Goal: Task Accomplishment & Management: Use online tool/utility

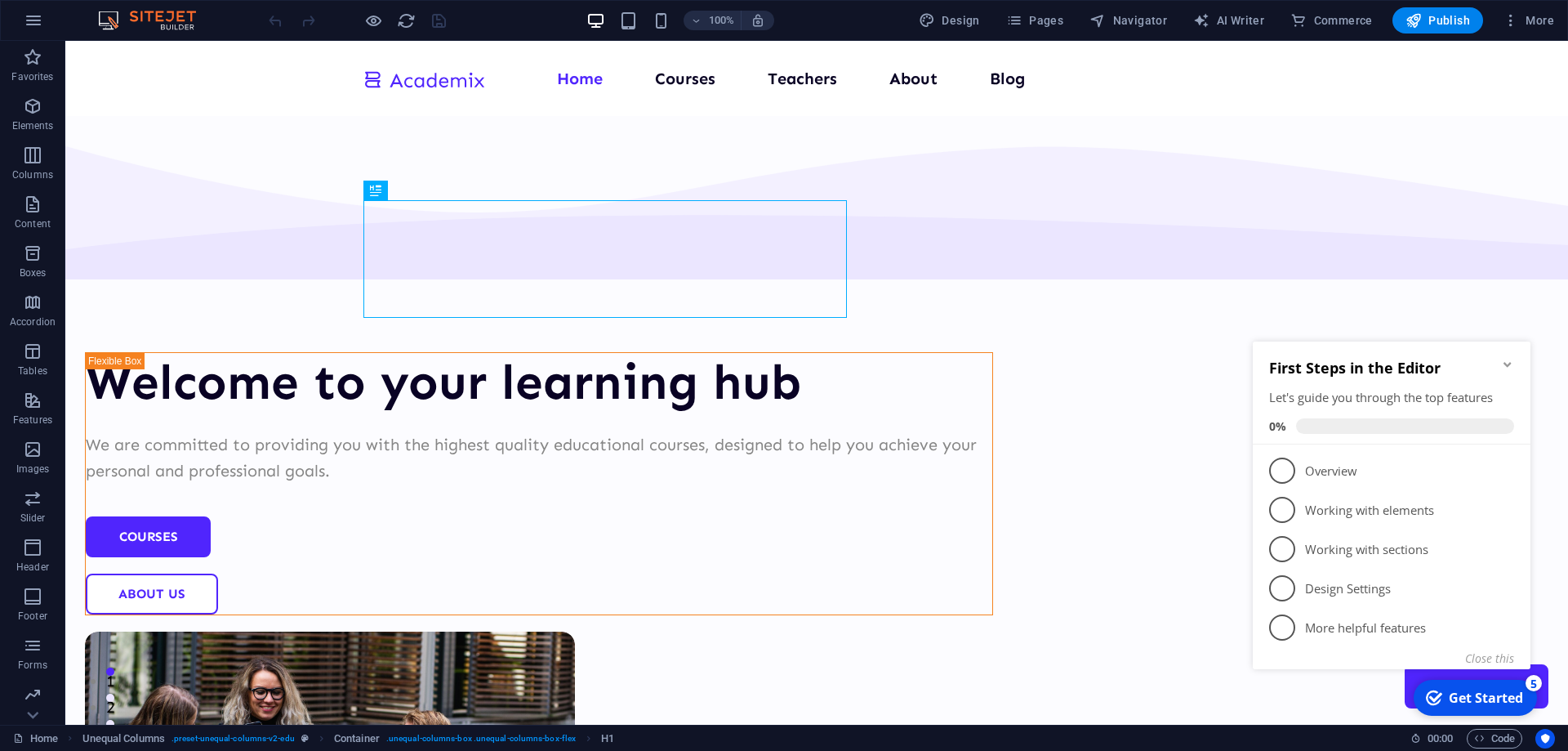
click at [1518, 357] on div "First Steps in the Editor Let's guide you through the top features 0%" at bounding box center [1392, 393] width 277 height 103
click at [1503, 363] on icon "Minimize checklist" at bounding box center [1508, 364] width 13 height 13
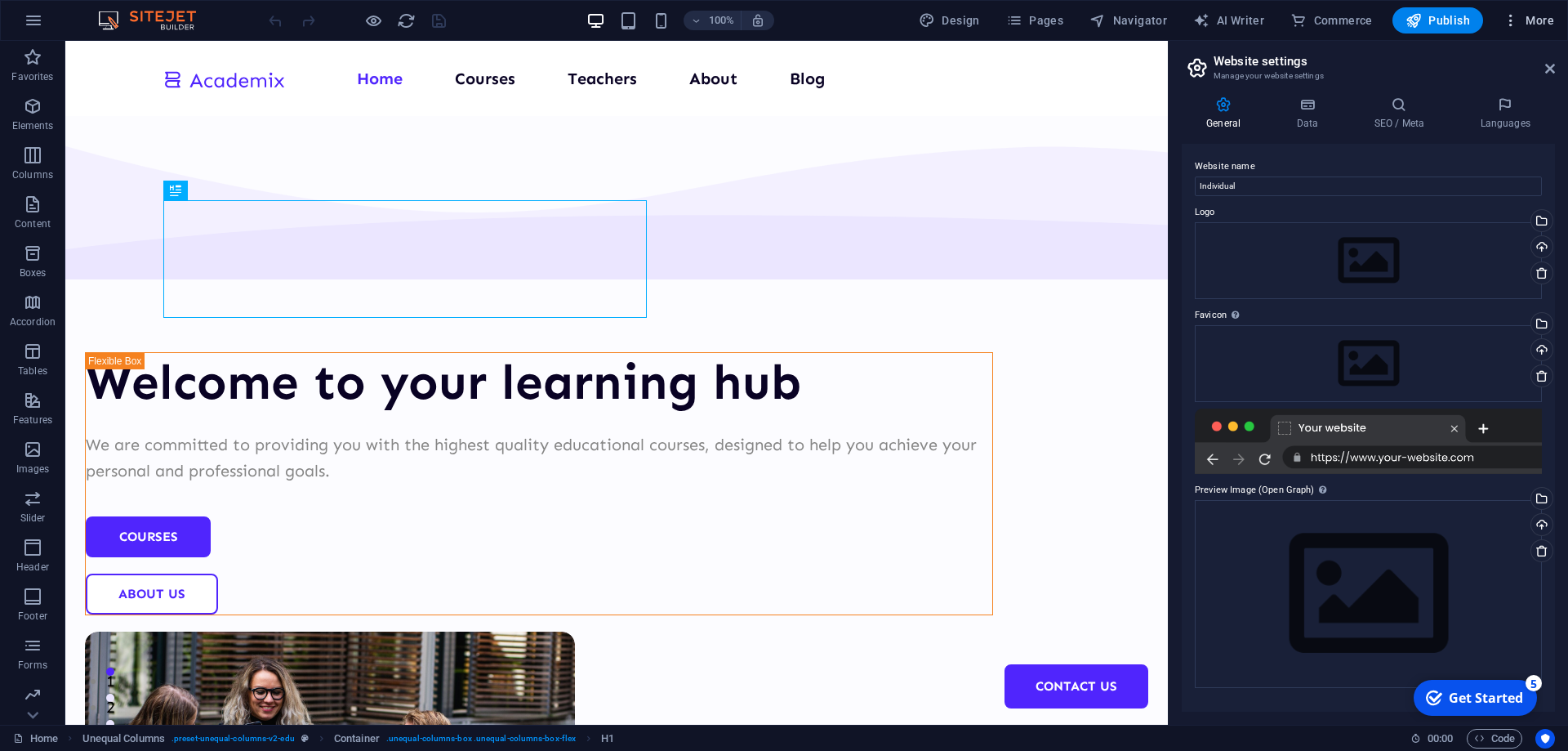
click at [1537, 16] on span "More" at bounding box center [1529, 20] width 52 height 16
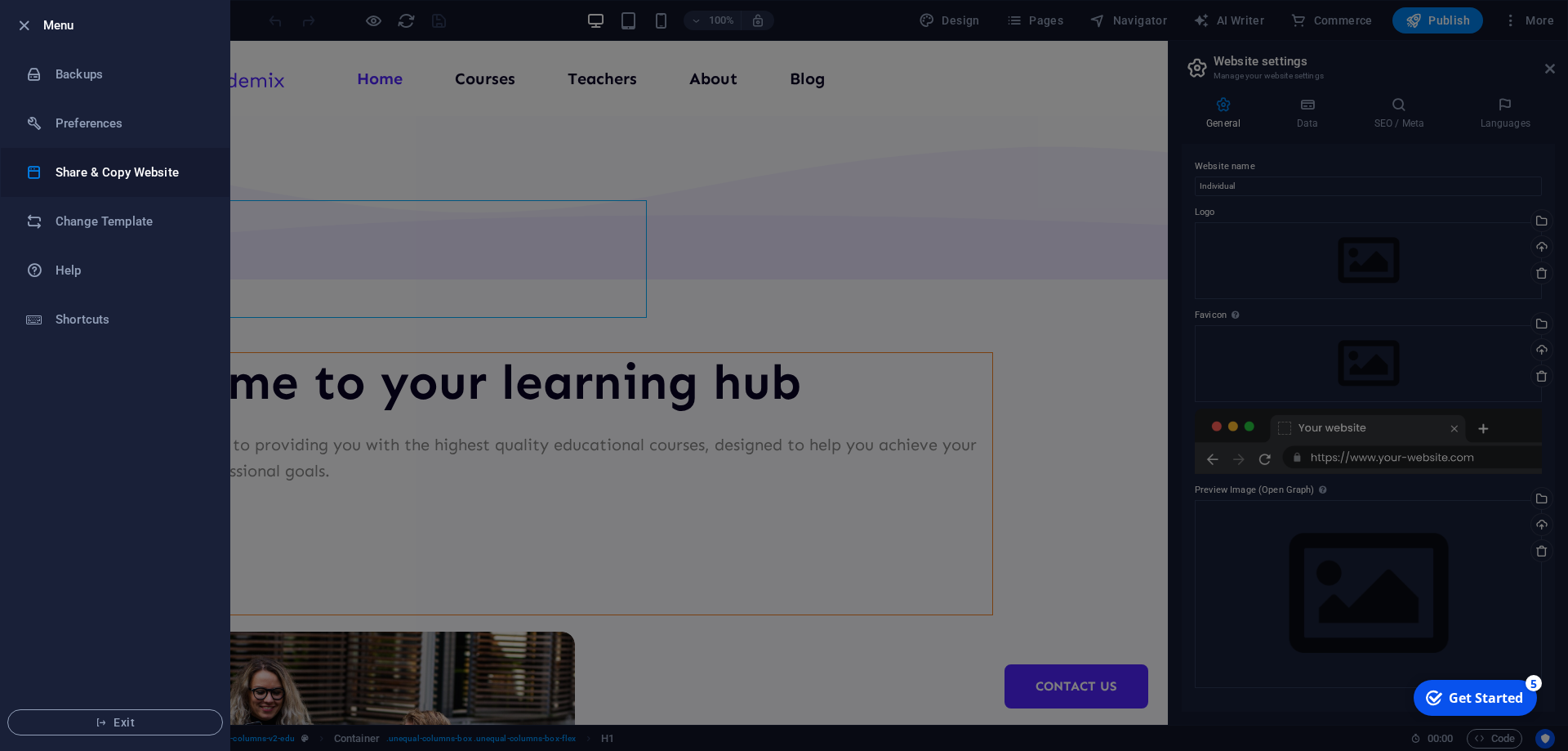
click at [113, 175] on h6 "Share & Copy Website" at bounding box center [131, 172] width 151 height 19
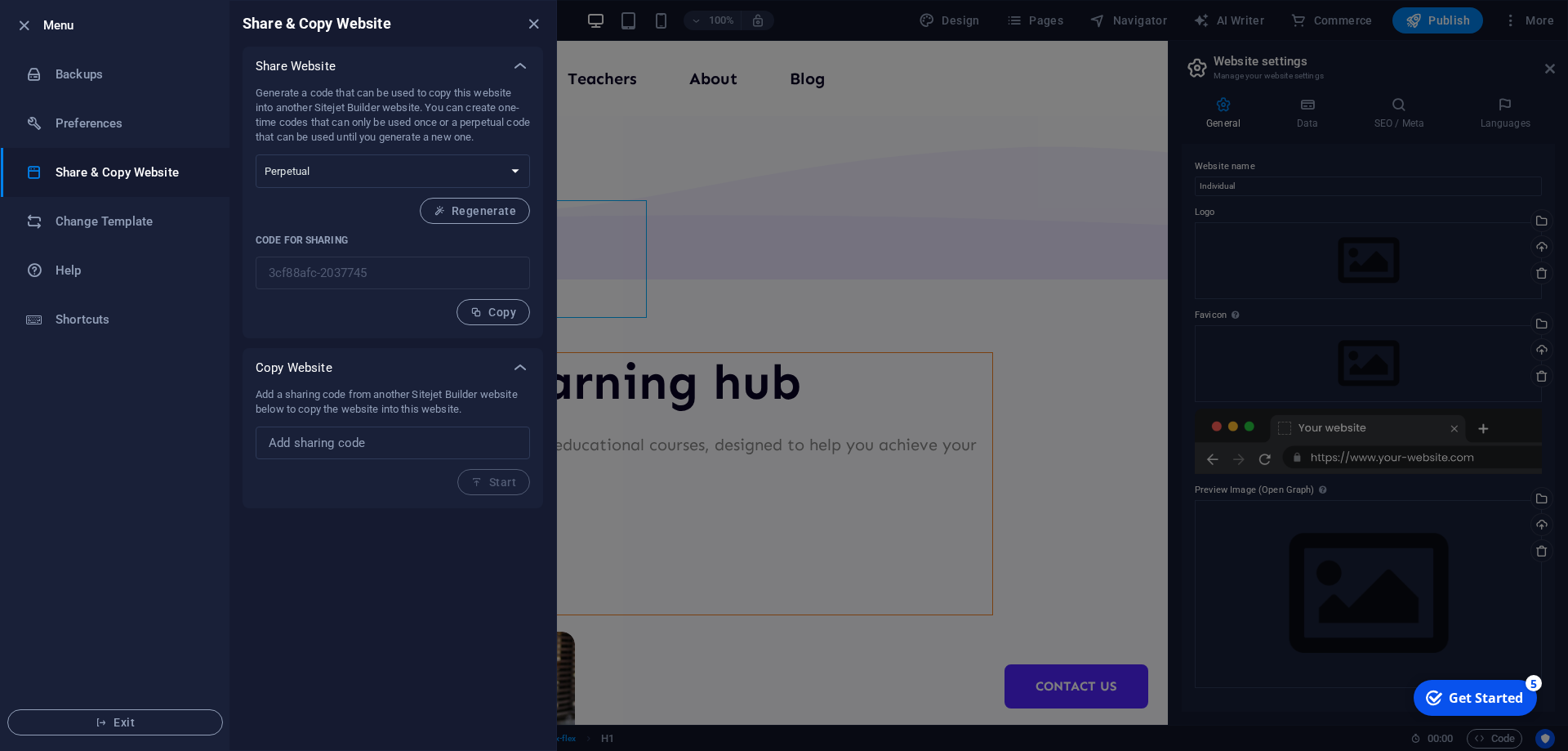
click at [139, 448] on ul "Menu Backups Preferences Share & Copy Website Change Template Help Shortcuts Ex…" at bounding box center [115, 375] width 229 height 749
click at [295, 558] on div "Share & Copy Website Share Website Generate a code that can be used to copy thi…" at bounding box center [393, 375] width 327 height 749
click at [528, 28] on icon "close" at bounding box center [534, 24] width 19 height 19
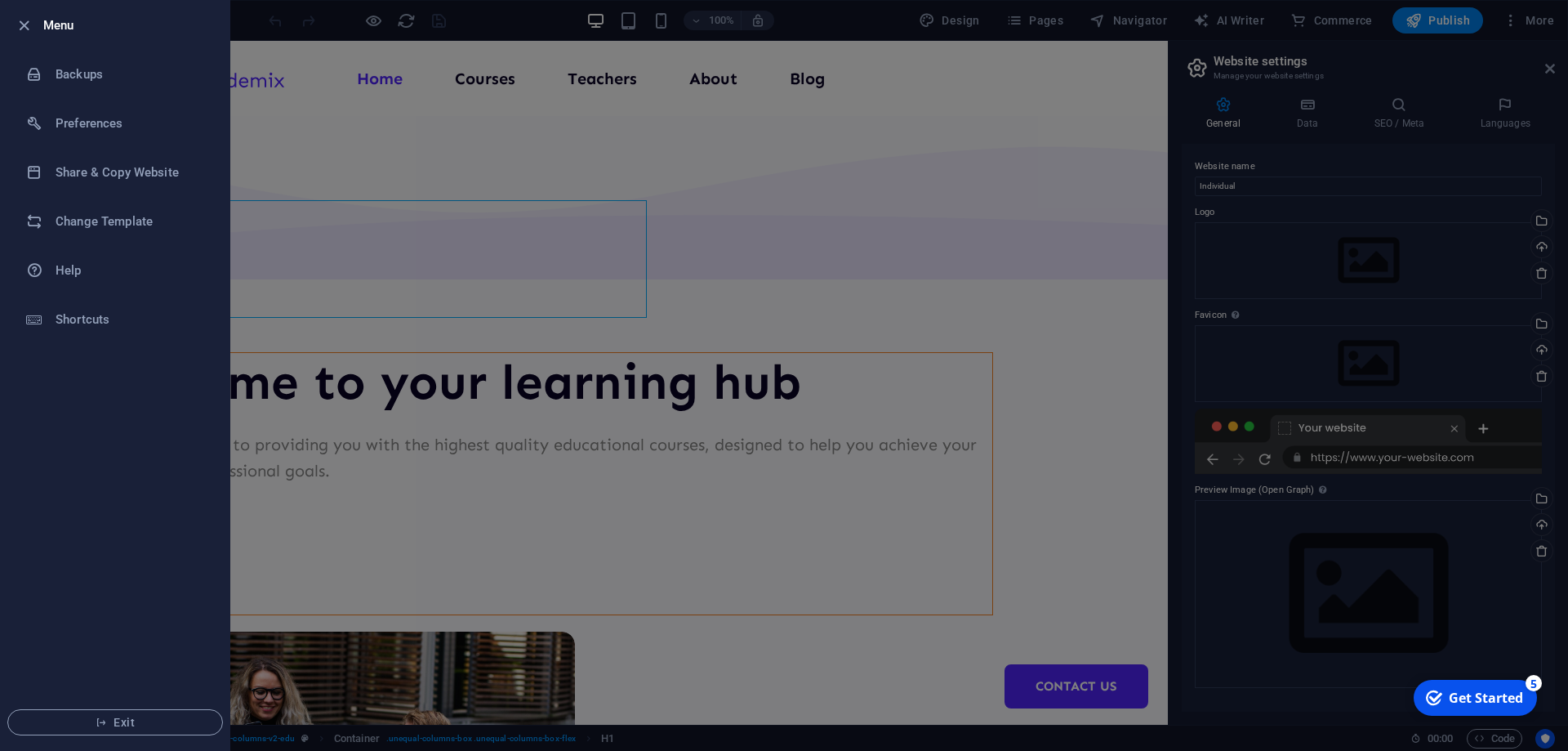
click at [425, 167] on div at bounding box center [784, 375] width 1568 height 751
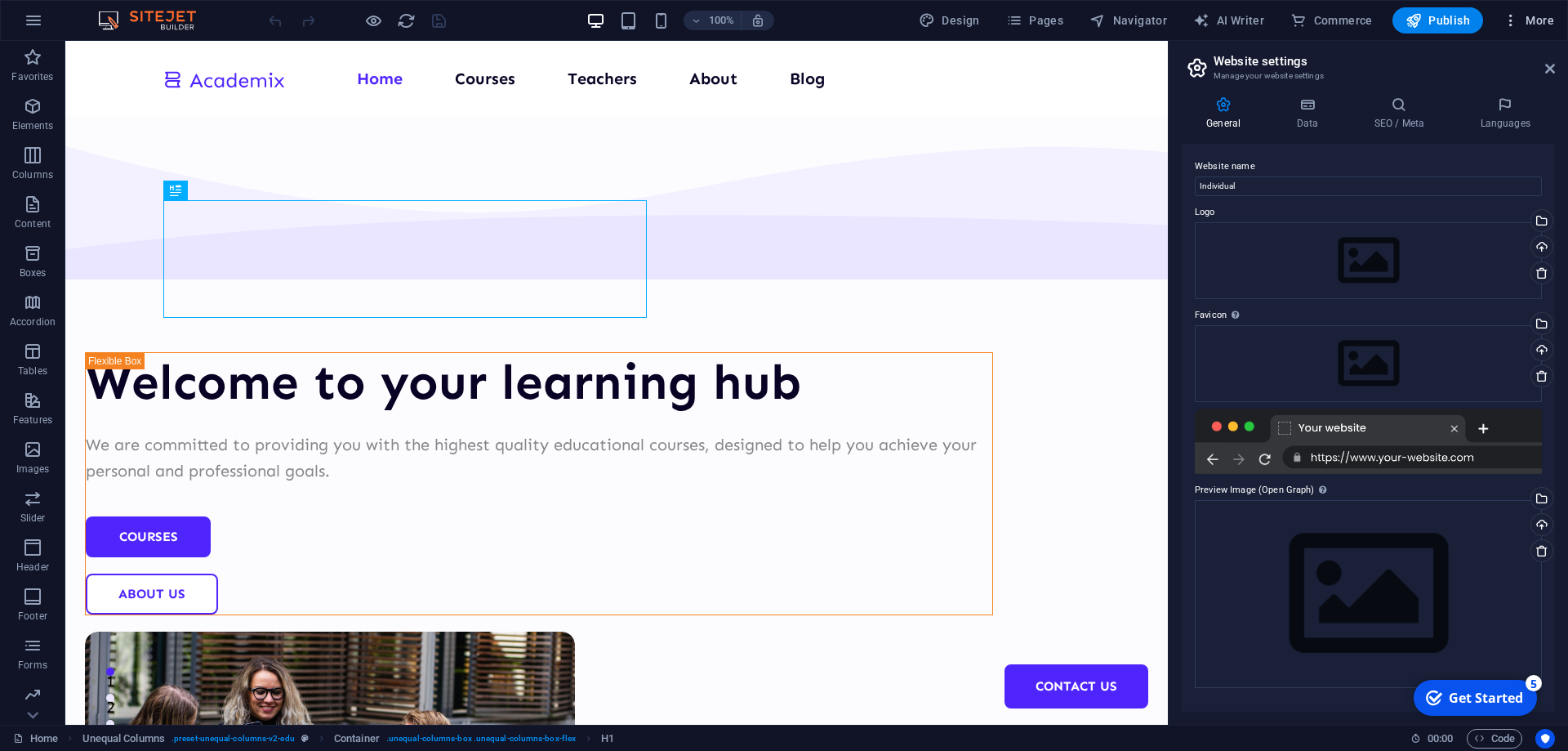
click at [1538, 22] on span "More" at bounding box center [1529, 20] width 52 height 16
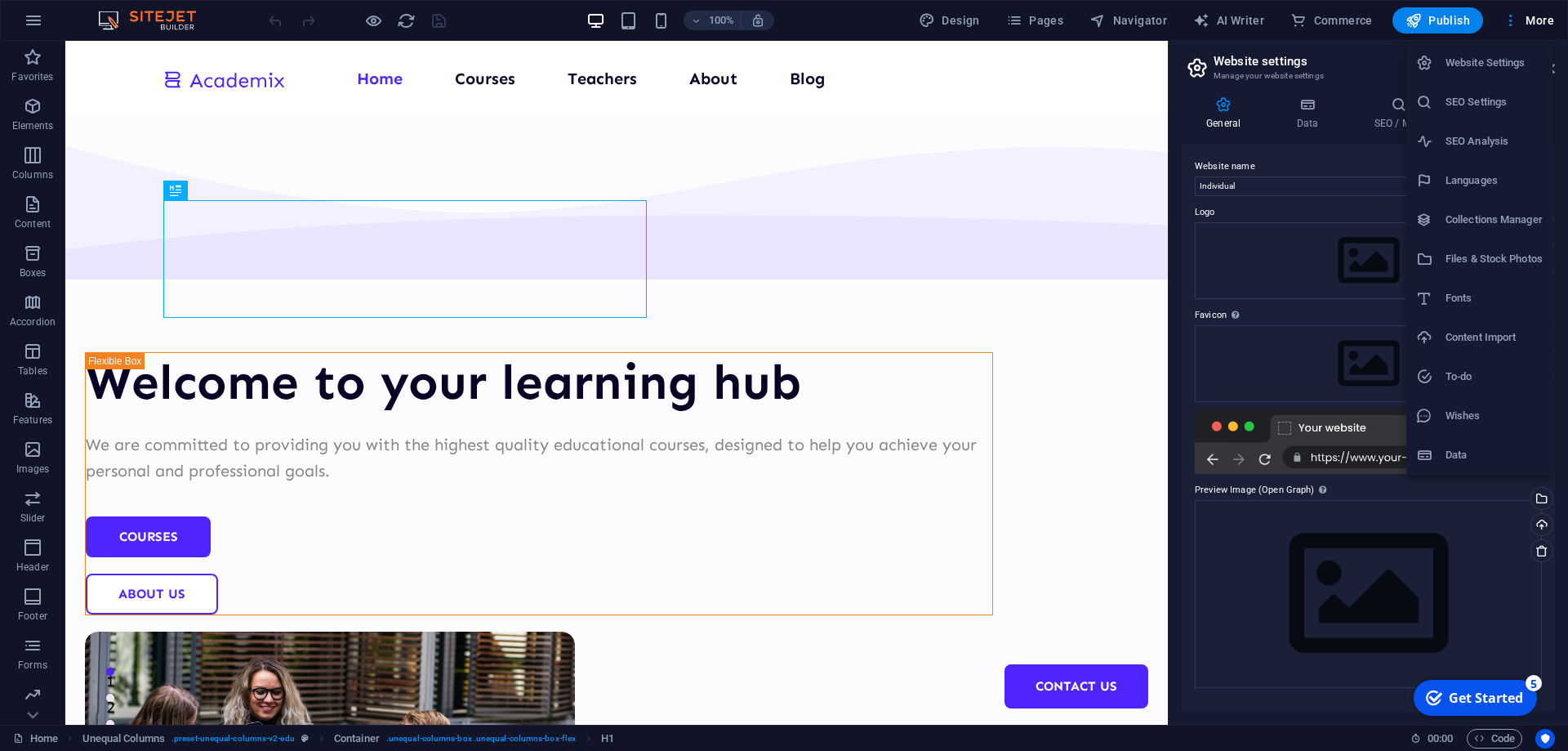
drag, startPoint x: 1541, startPoint y: 18, endPoint x: 1550, endPoint y: 32, distance: 16.6
click at [1542, 18] on div at bounding box center [784, 375] width 1568 height 751
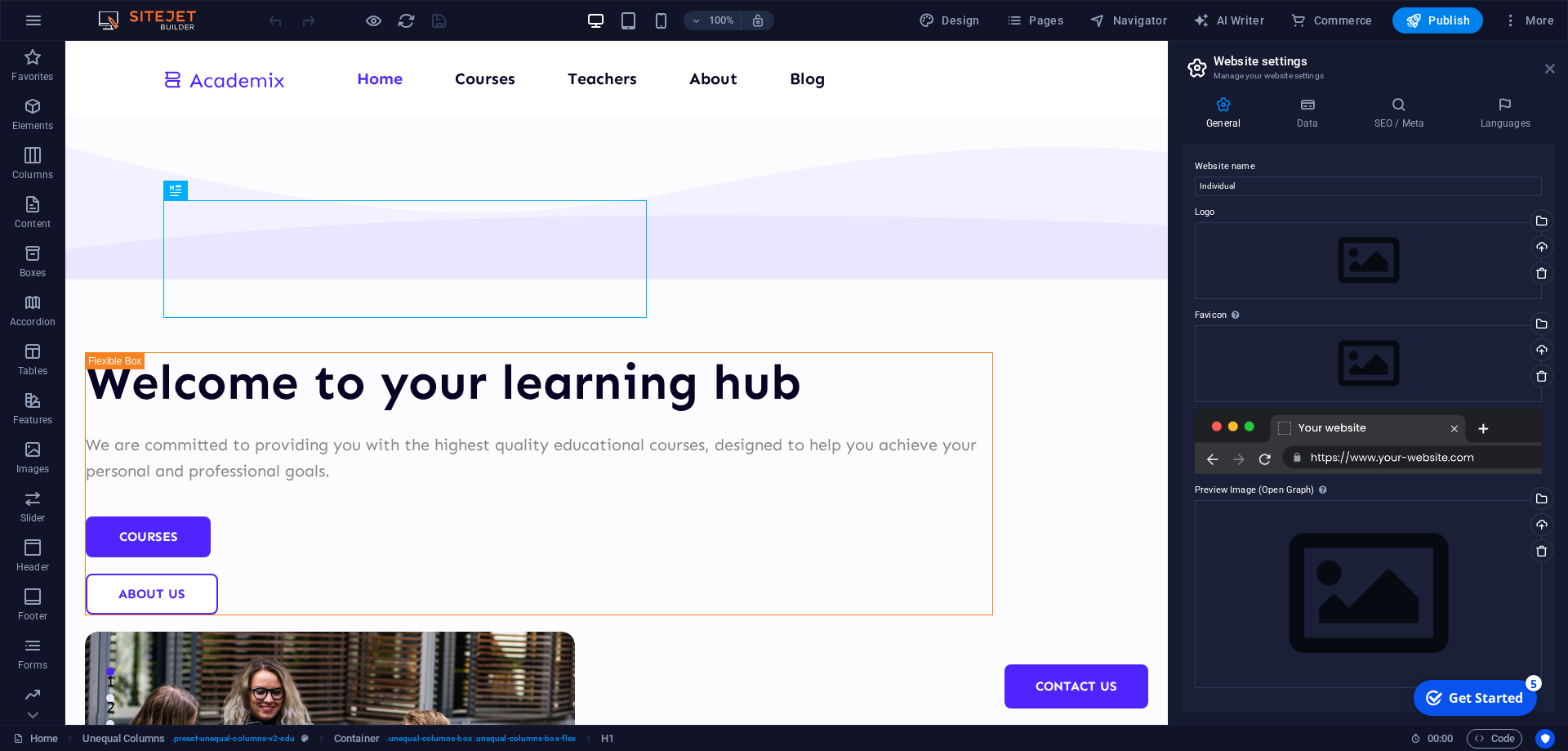
click at [1545, 67] on icon at bounding box center [1550, 69] width 10 height 13
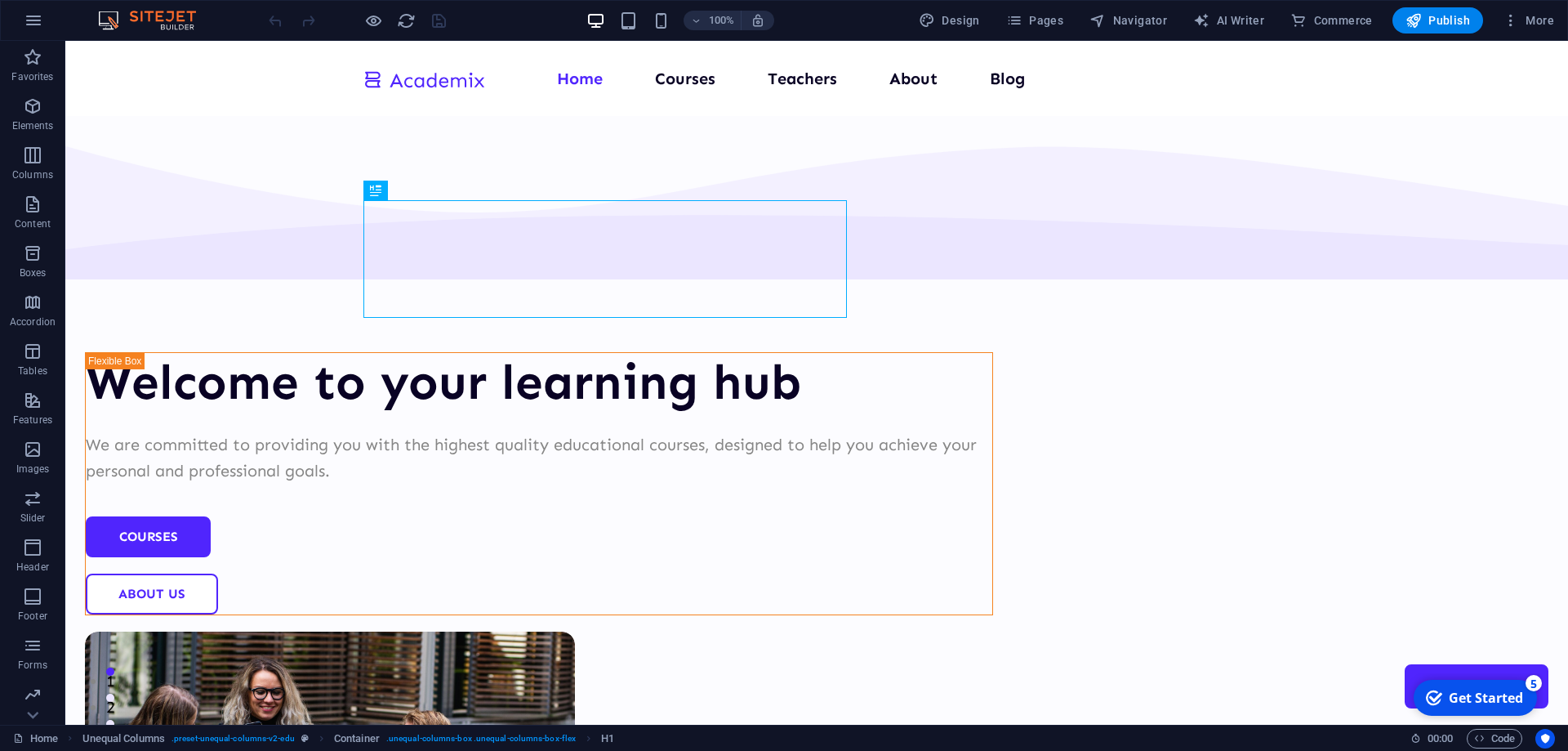
click at [1450, 696] on div "Get Started" at bounding box center [1487, 697] width 75 height 18
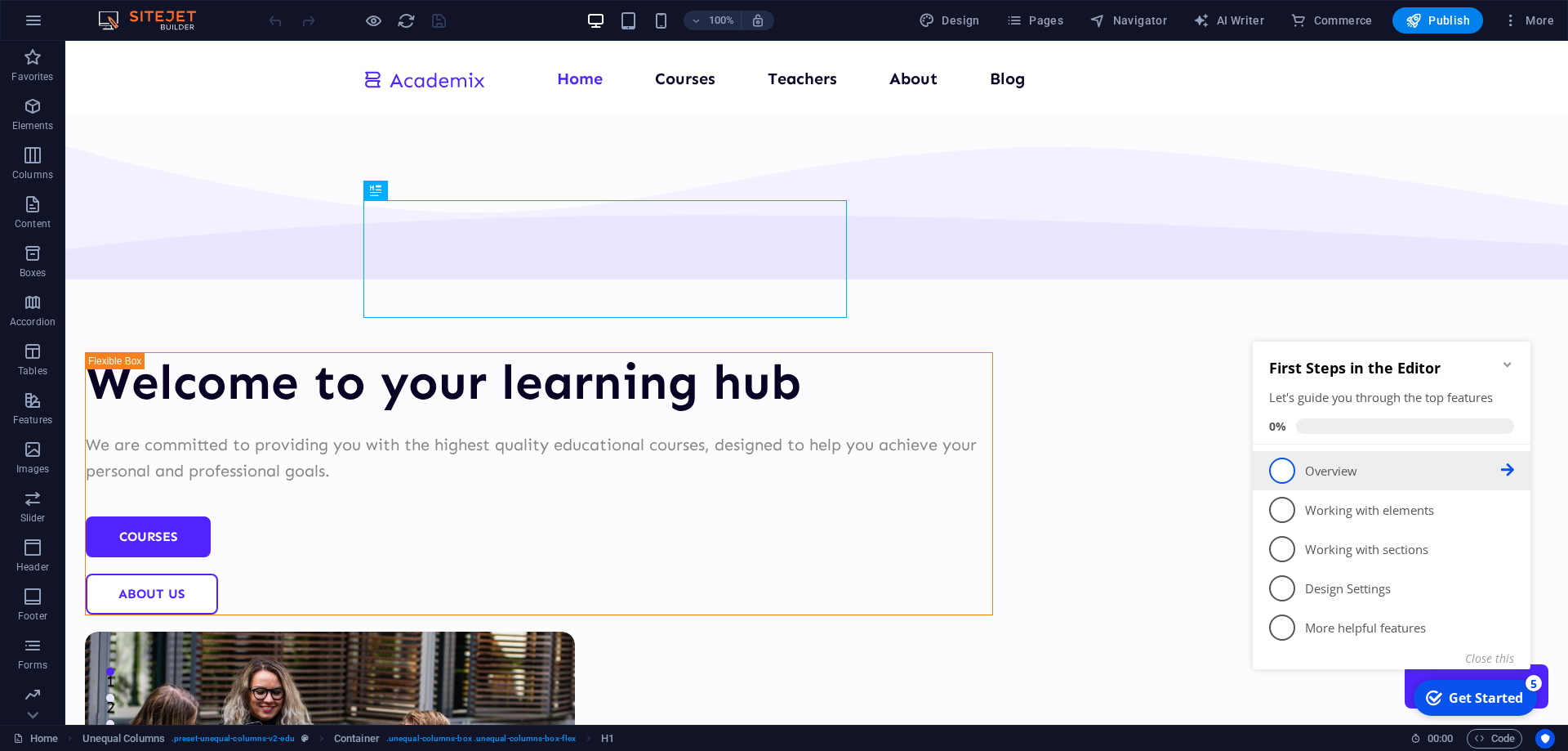
click at [1408, 475] on p "Overview - incomplete" at bounding box center [1402, 471] width 196 height 17
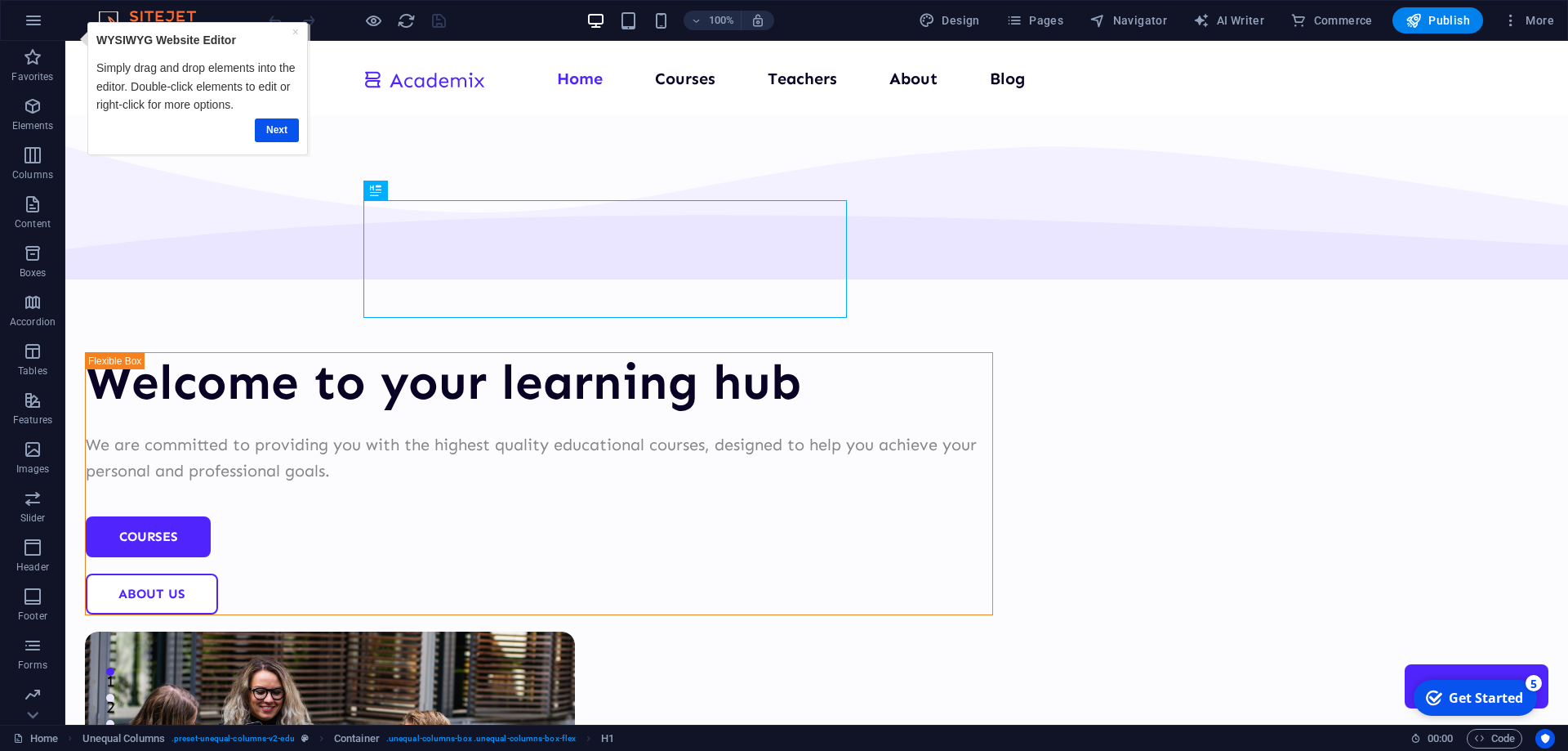
click at [1469, 688] on div "checkmark Get Started 5" at bounding box center [1475, 697] width 123 height 36
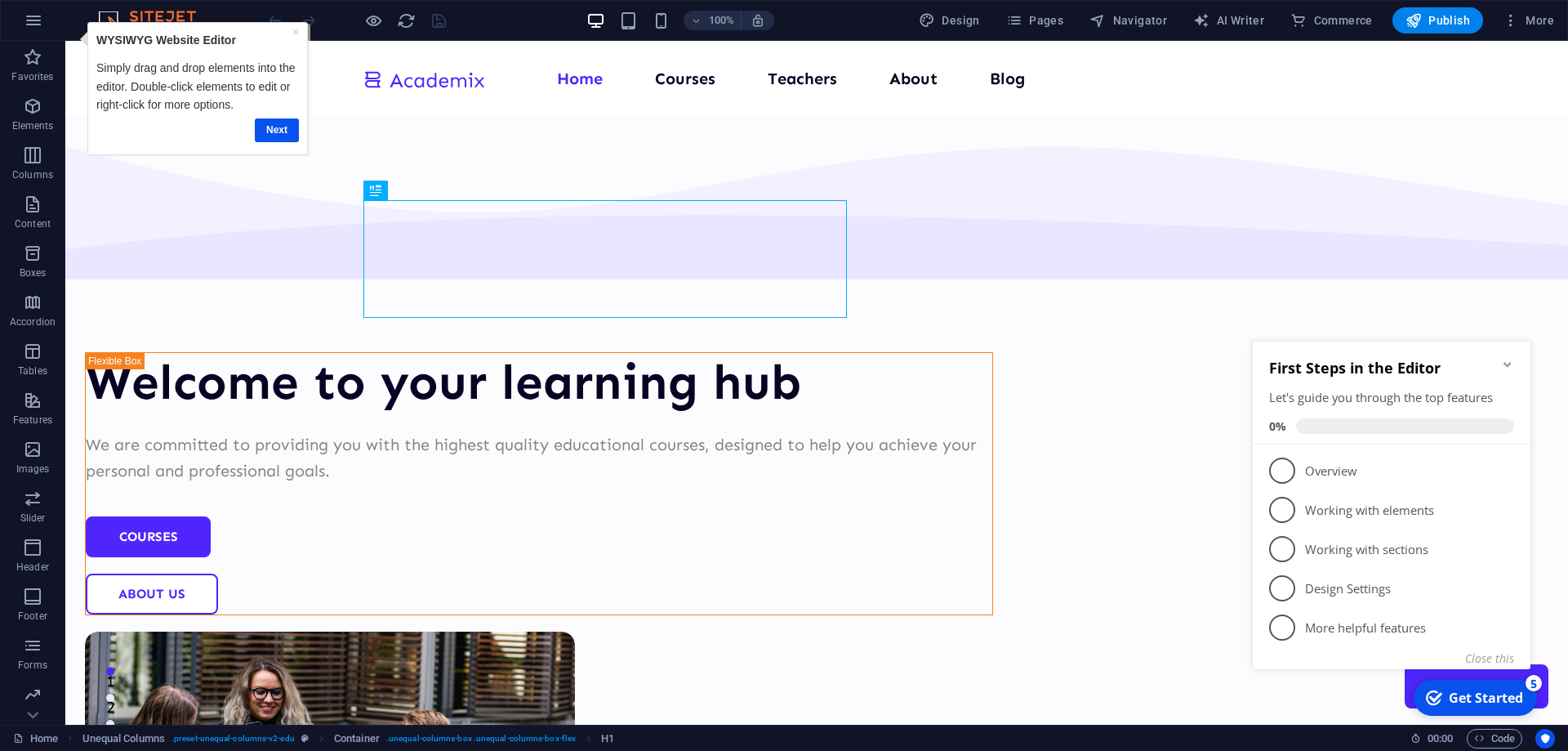
click at [1469, 688] on div "checkmark Get Started 5" at bounding box center [1475, 697] width 123 height 36
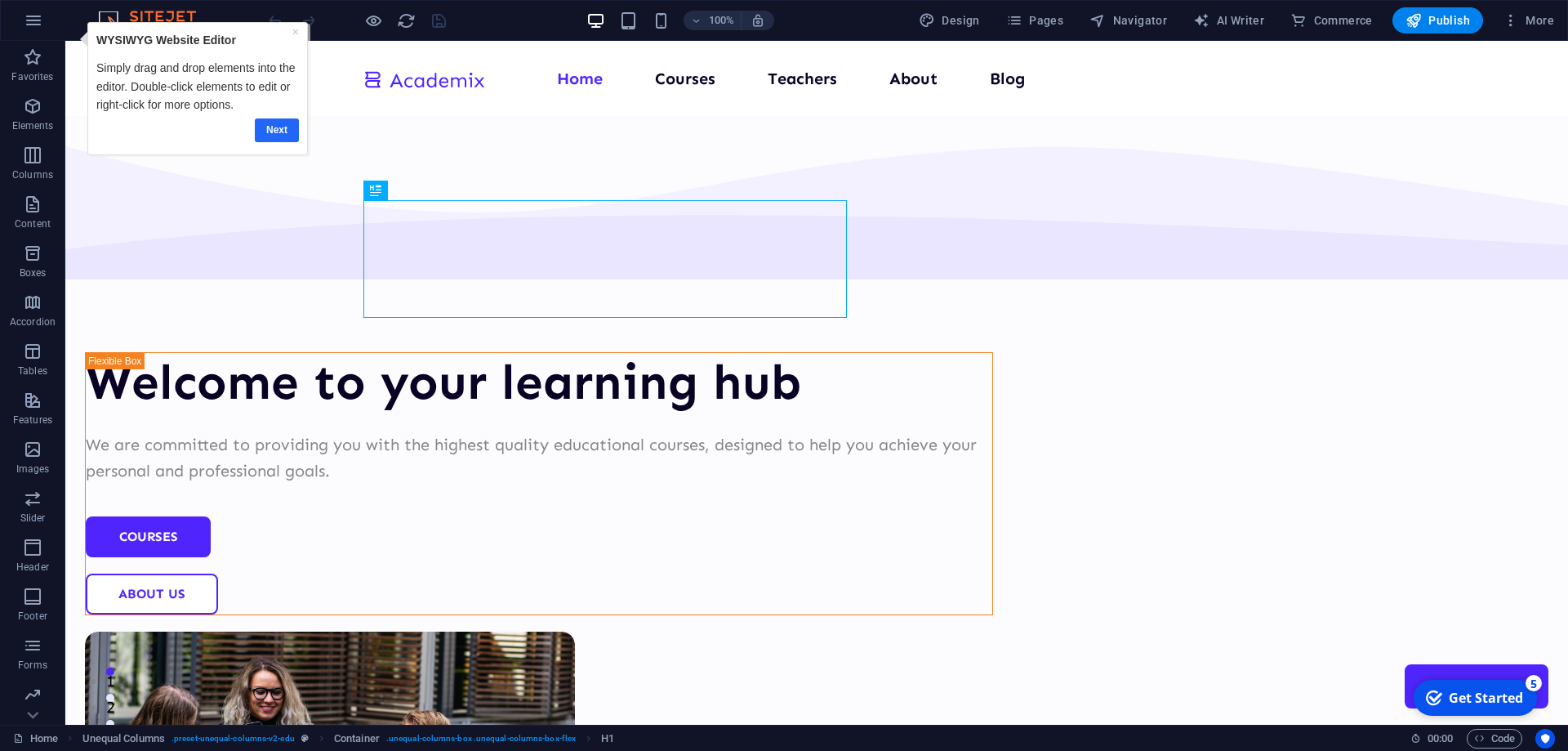
click at [267, 130] on link "Next" at bounding box center [276, 130] width 44 height 24
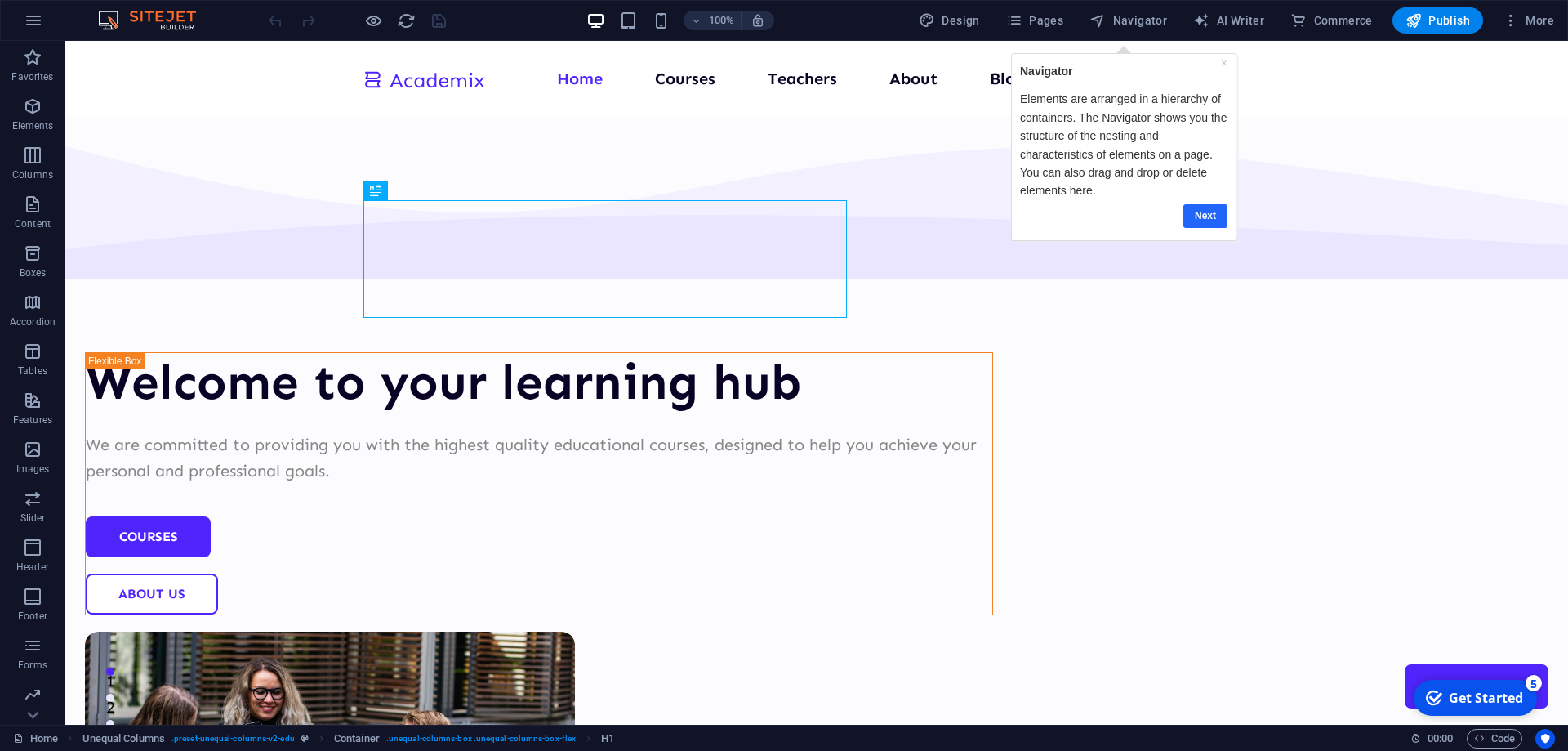
click at [1199, 210] on link "Next" at bounding box center [1204, 215] width 44 height 24
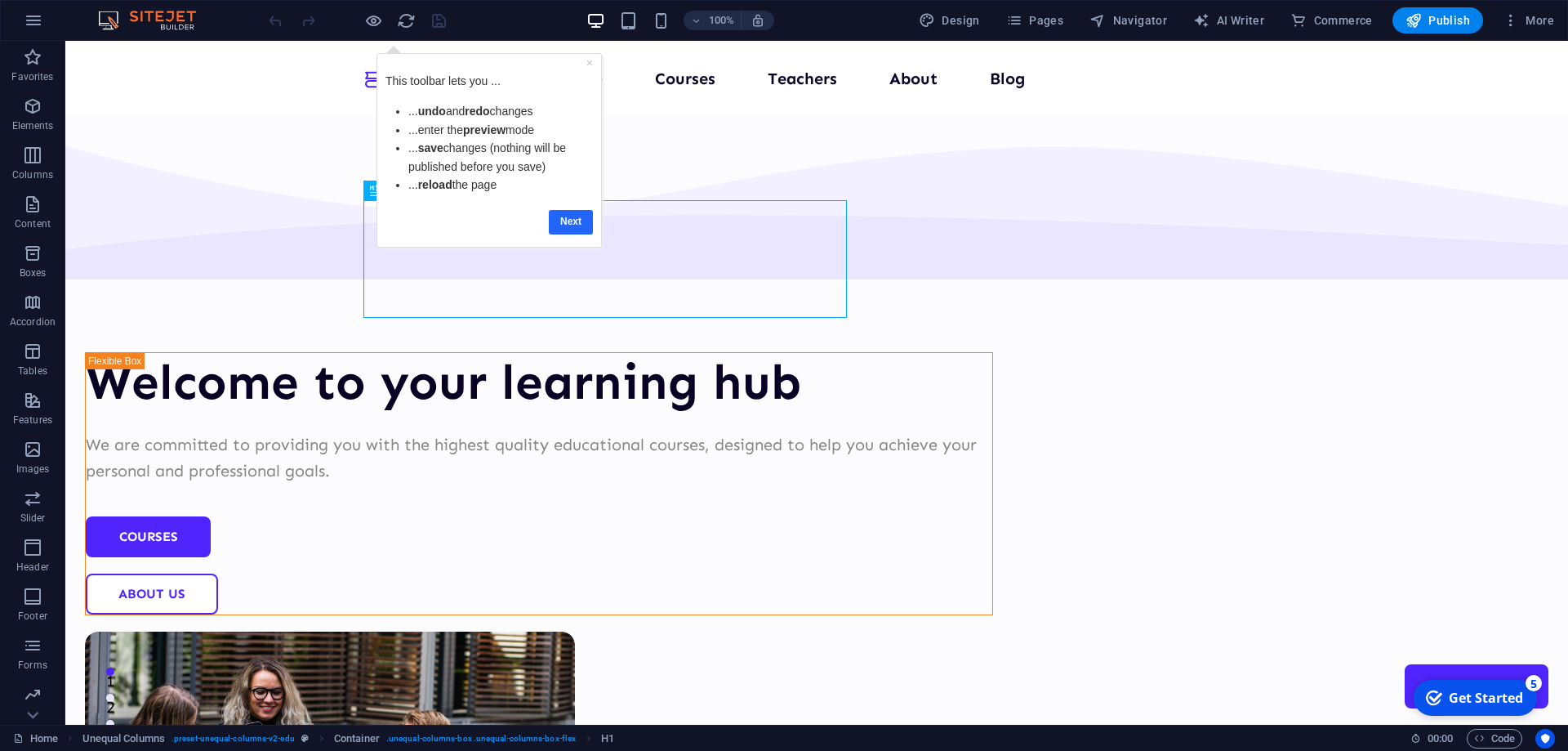
click at [561, 218] on link "Next" at bounding box center [571, 221] width 44 height 24
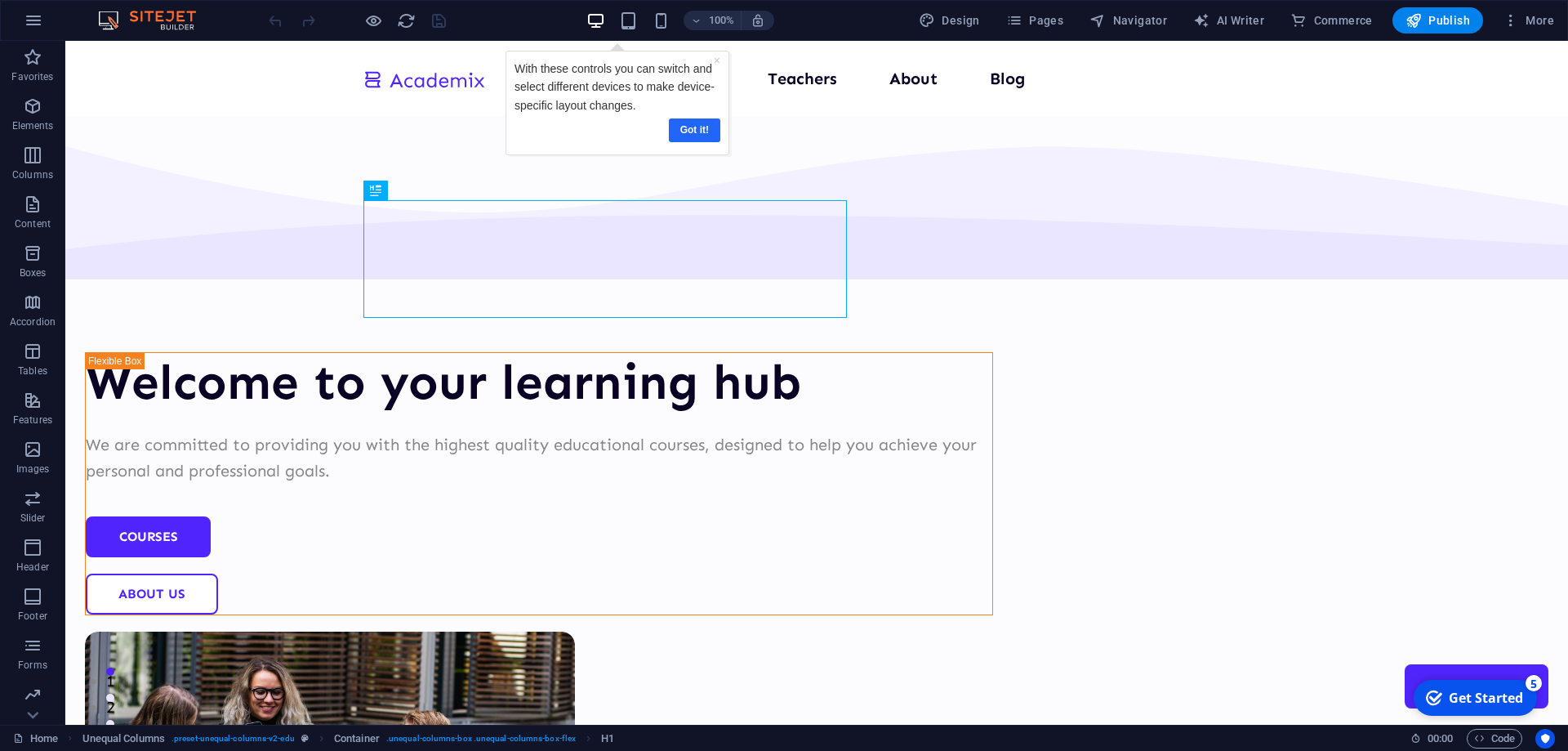
click at [707, 130] on link "Got it!" at bounding box center [695, 130] width 52 height 24
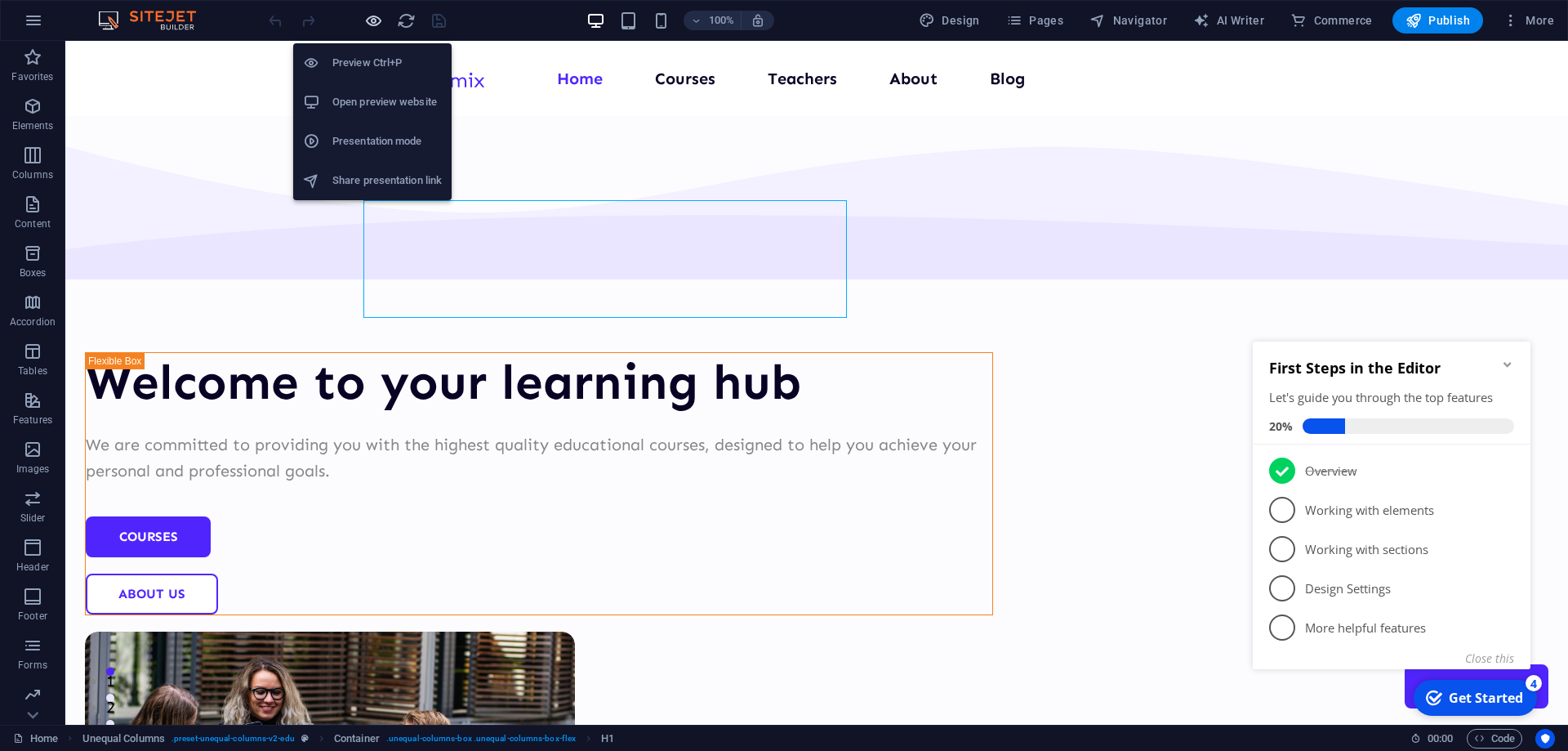
click at [373, 23] on icon "button" at bounding box center [374, 21] width 19 height 19
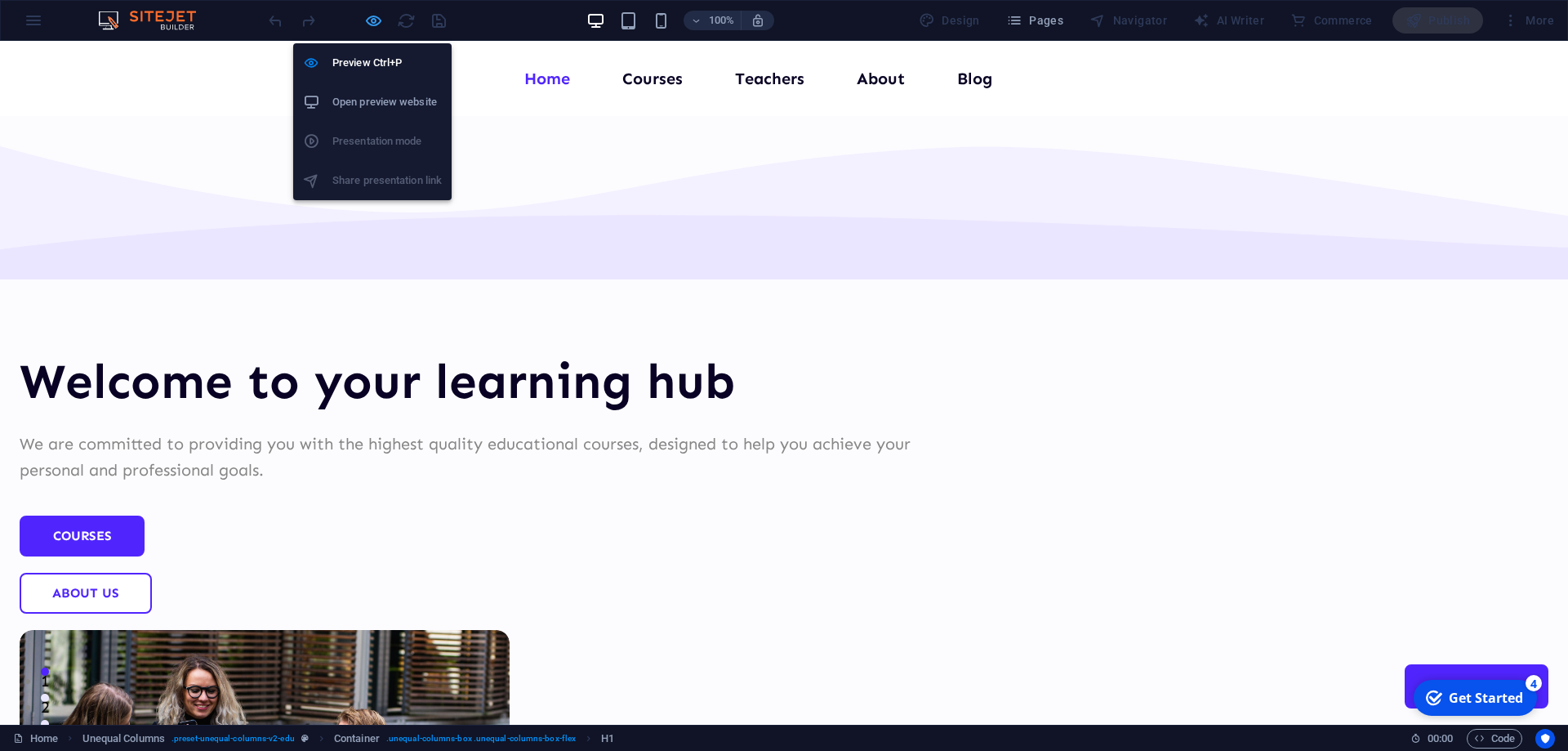
click at [373, 23] on icon "button" at bounding box center [374, 21] width 19 height 19
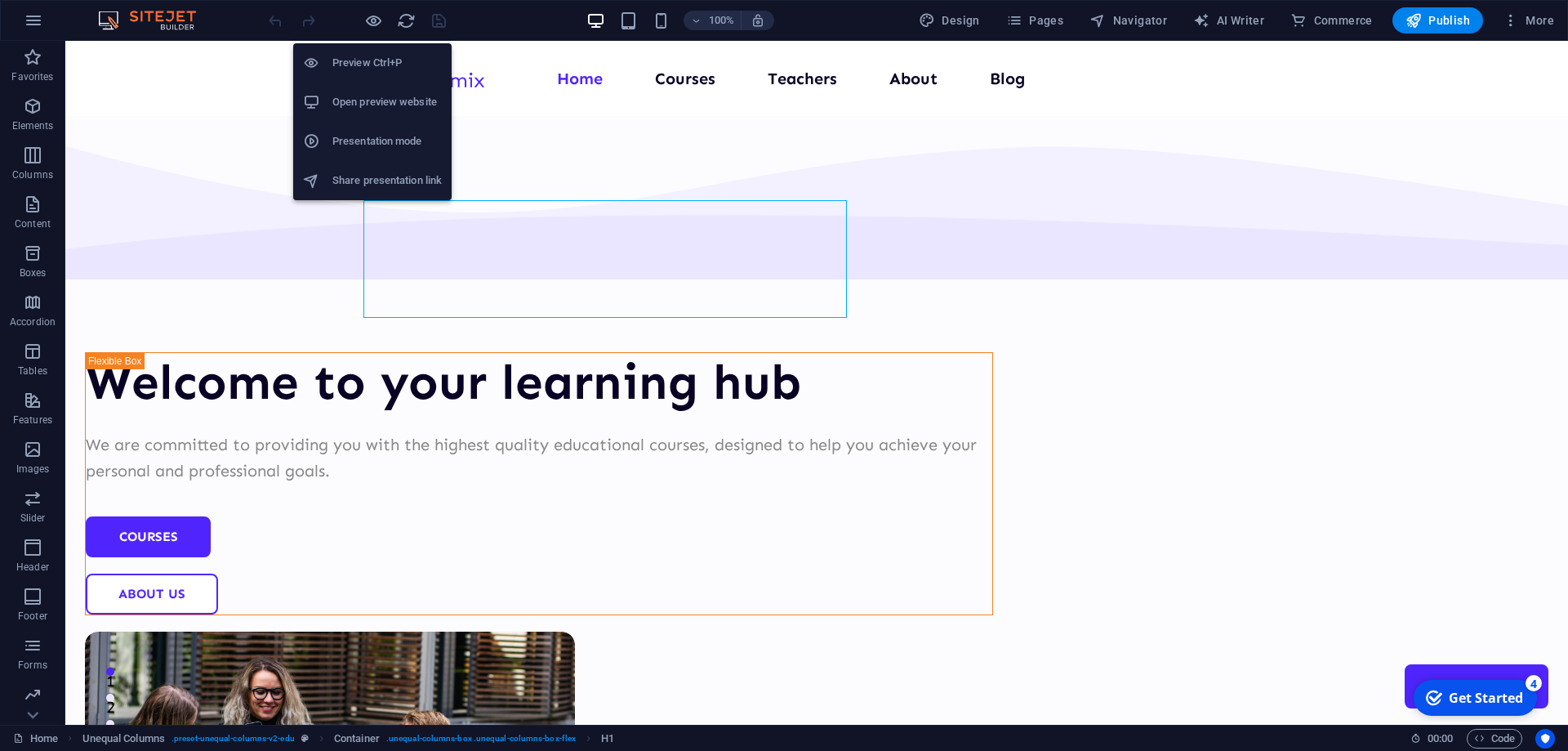
click at [381, 55] on h6 "Preview Ctrl+P" at bounding box center [387, 63] width 109 height 19
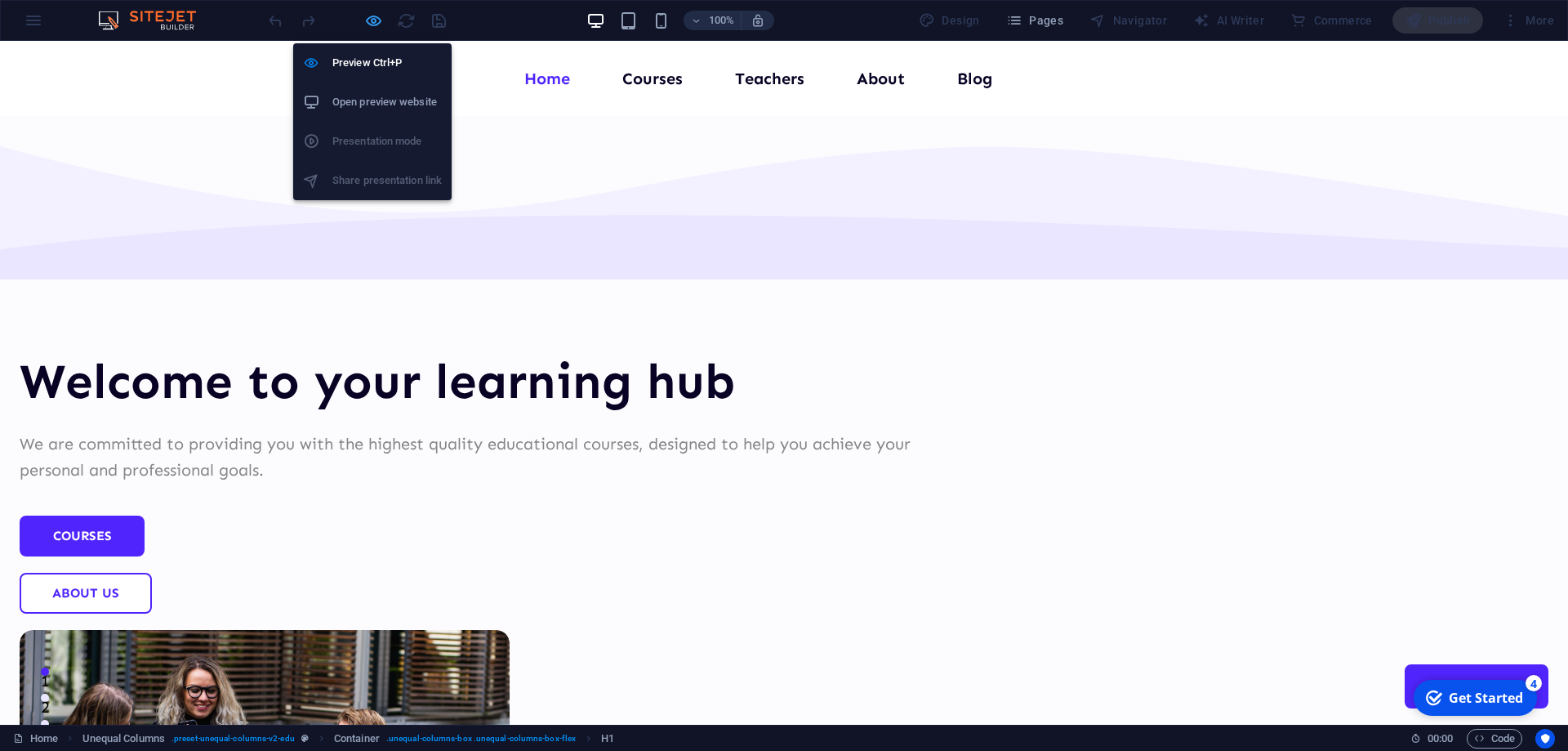
click at [367, 22] on icon "button" at bounding box center [374, 21] width 19 height 19
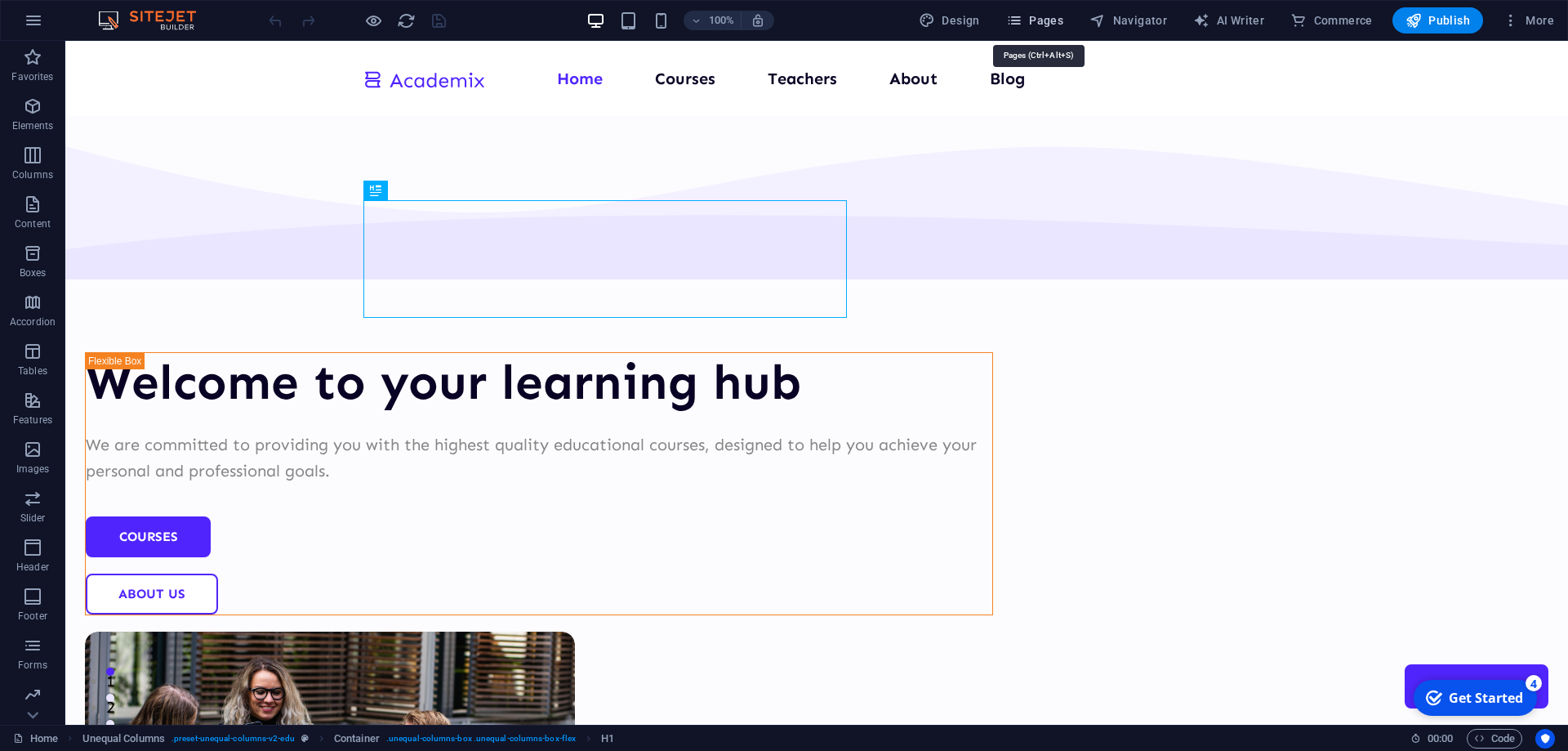
click at [1048, 24] on span "Pages" at bounding box center [1035, 20] width 57 height 16
